Goal: Find specific page/section: Find specific page/section

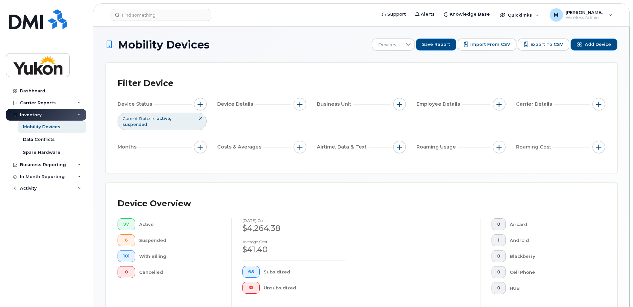
scroll to position [194, 0]
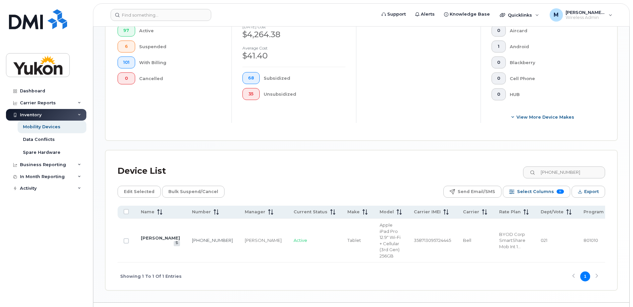
click at [578, 164] on div "Device List 867-334-6982" at bounding box center [361, 170] width 487 height 17
click at [580, 173] on input "867-334-6982" at bounding box center [563, 172] width 83 height 12
paste input "2-3564"
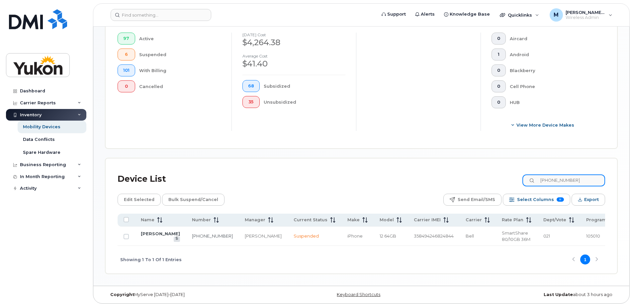
scroll to position [193, 0]
type input "867-332-3564"
click at [149, 234] on link "Sherry Unland" at bounding box center [160, 233] width 39 height 5
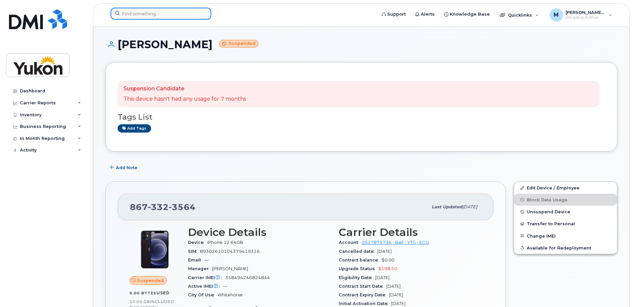
click at [146, 12] on input at bounding box center [161, 14] width 101 height 12
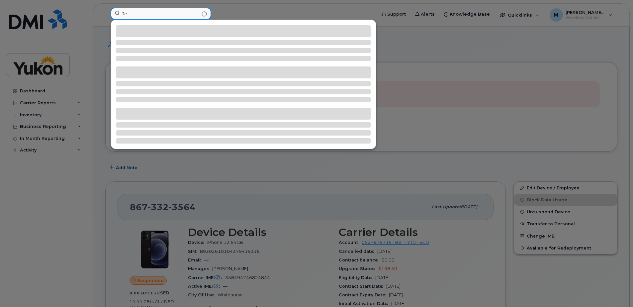
type input "J"
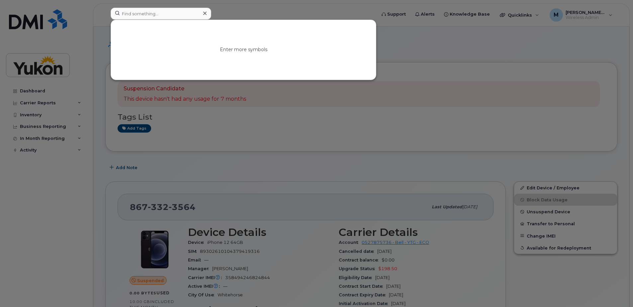
click at [490, 141] on div at bounding box center [316, 153] width 633 height 307
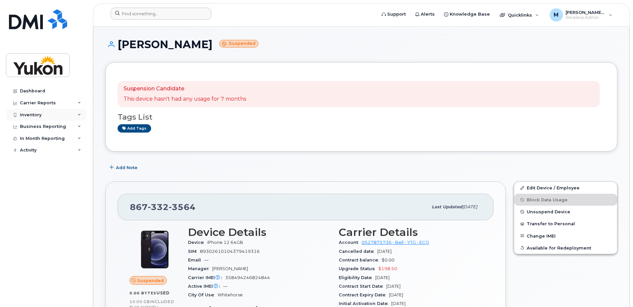
click at [32, 113] on div "Inventory" at bounding box center [31, 114] width 22 height 5
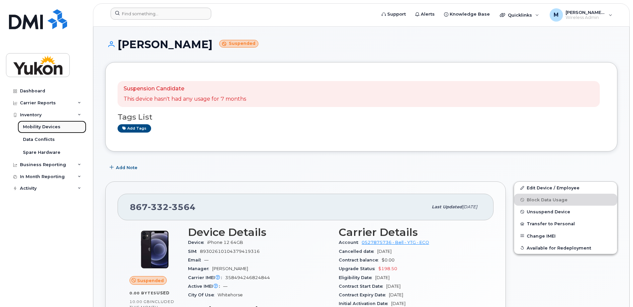
click at [51, 127] on div "Mobility Devices" at bounding box center [42, 127] width 38 height 6
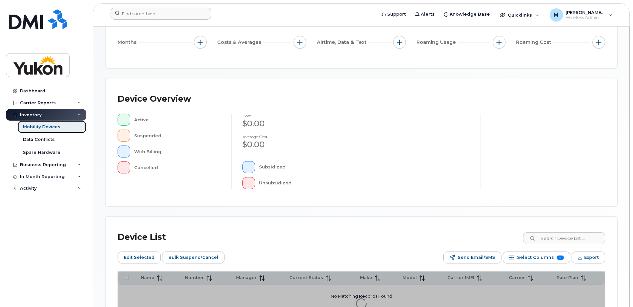
scroll to position [100, 0]
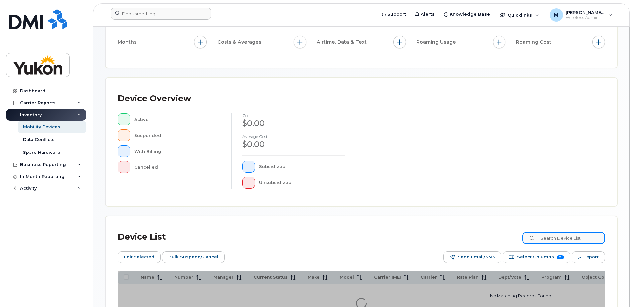
click at [551, 238] on input at bounding box center [563, 238] width 83 height 12
paste input "867-334-6982"
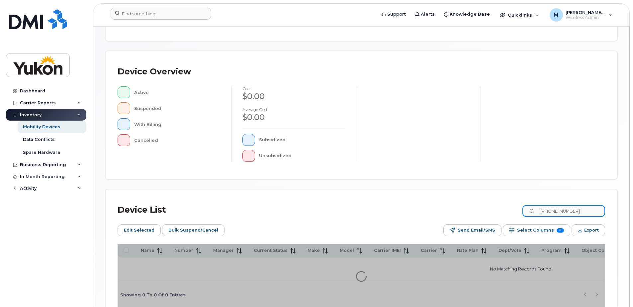
scroll to position [164, 0]
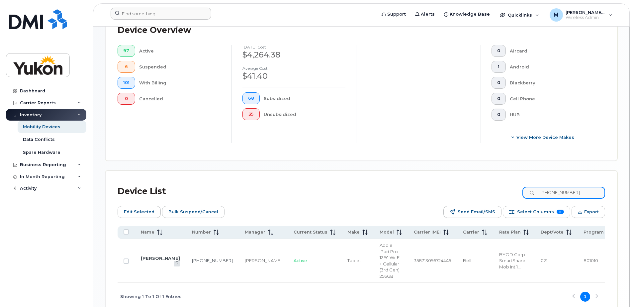
scroll to position [230, 0]
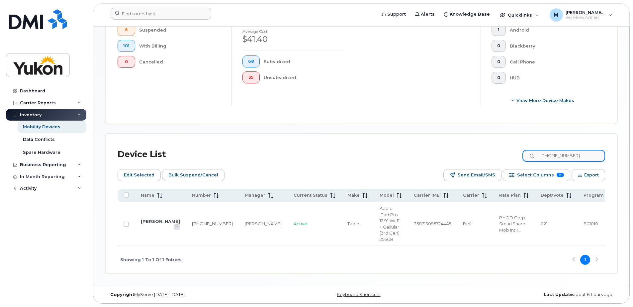
click at [593, 150] on input "867-334-6982" at bounding box center [563, 156] width 83 height 12
drag, startPoint x: 565, startPoint y: 155, endPoint x: 569, endPoint y: 153, distance: 4.9
click at [565, 155] on div "Device List 867-334-6982 Edit Selected Bulk Suspend/Cancel Send Email/SMS Selec…" at bounding box center [361, 209] width 487 height 127
click at [573, 151] on input "[PHONE_NUMBER]" at bounding box center [563, 156] width 83 height 12
paste input "2-6573"
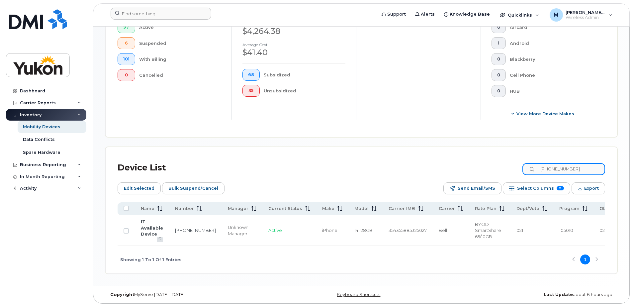
scroll to position [211, 0]
type input "867-332-6573"
click at [155, 229] on link "IT Available Device" at bounding box center [152, 228] width 22 height 18
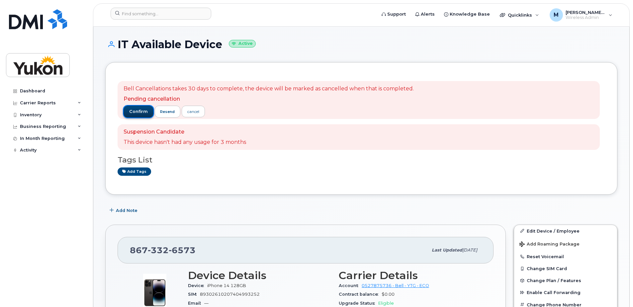
click at [137, 114] on span "confirm" at bounding box center [138, 112] width 19 height 6
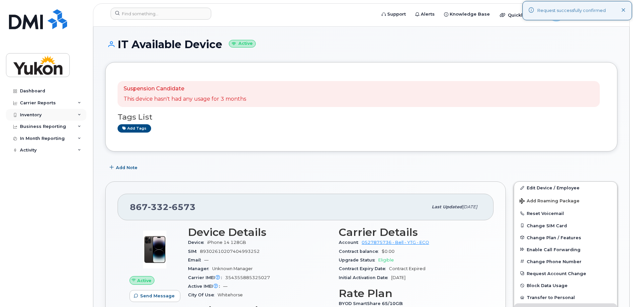
click at [45, 118] on div "Inventory" at bounding box center [46, 115] width 80 height 12
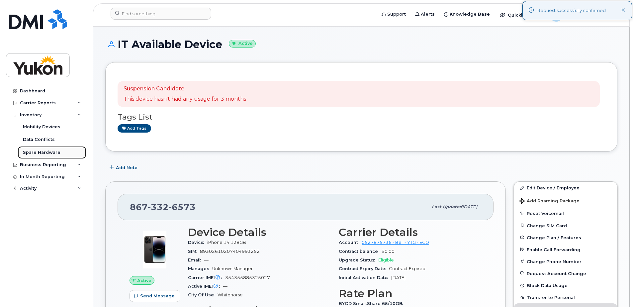
click at [44, 147] on link "Spare Hardware" at bounding box center [52, 152] width 69 height 13
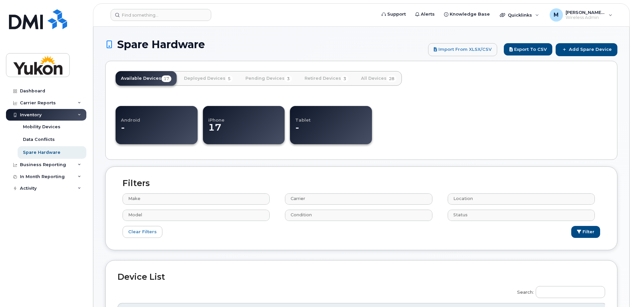
select select
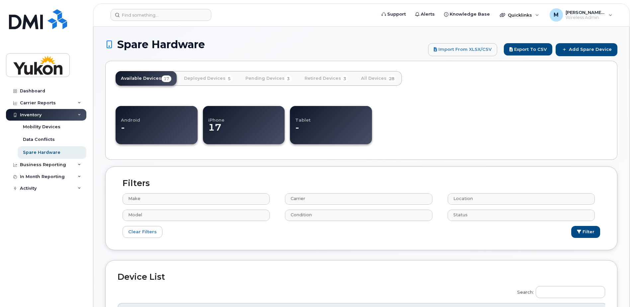
select select
click at [48, 131] on link "Mobility Devices" at bounding box center [52, 127] width 69 height 13
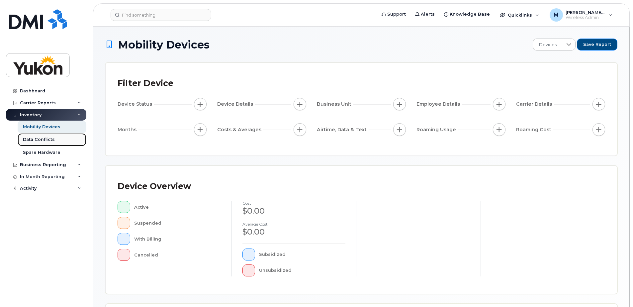
click at [58, 142] on link "Data Conflicts" at bounding box center [52, 139] width 69 height 13
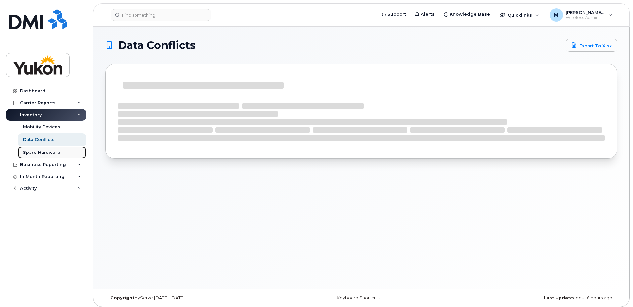
click at [61, 148] on link "Spare Hardware" at bounding box center [52, 152] width 69 height 13
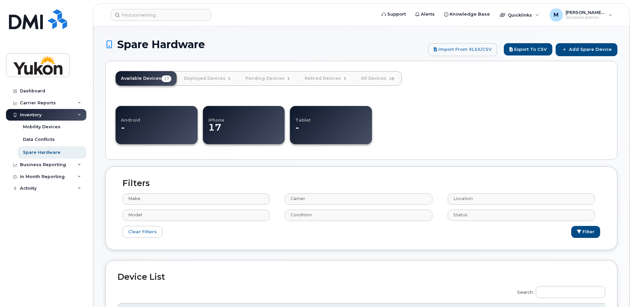
select select
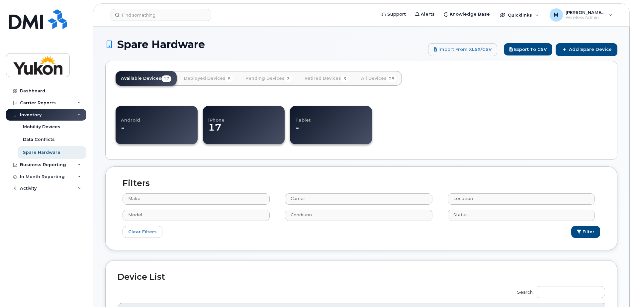
select select
